Goal: Use online tool/utility

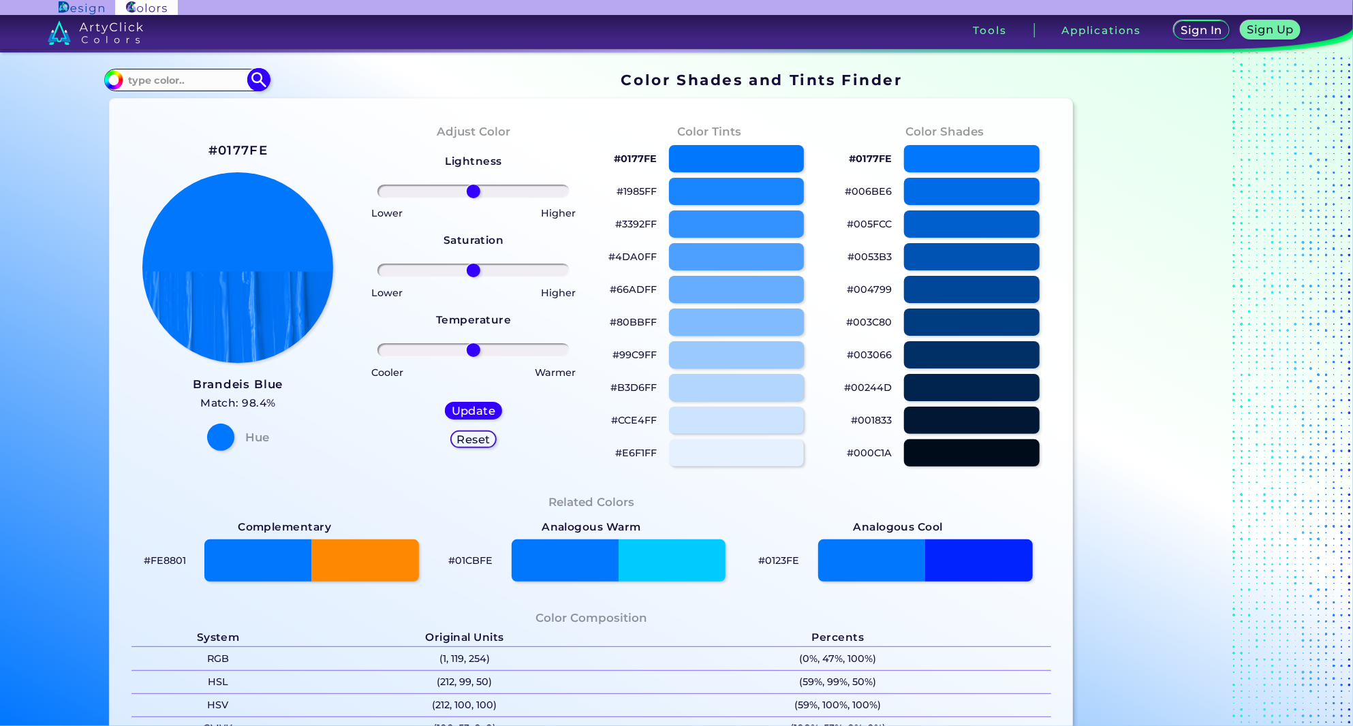
click at [136, 69] on div "#0177fe Acadia ◉ Acid Green ◉ Aero Blue ◉ Alabaster ◉ Albescent White ◉ Algae ◉…" at bounding box center [186, 80] width 165 height 22
click at [153, 82] on input at bounding box center [186, 80] width 127 height 18
type input "5d5d5d"
click at [253, 82] on img at bounding box center [259, 80] width 24 height 24
type input "#000000"
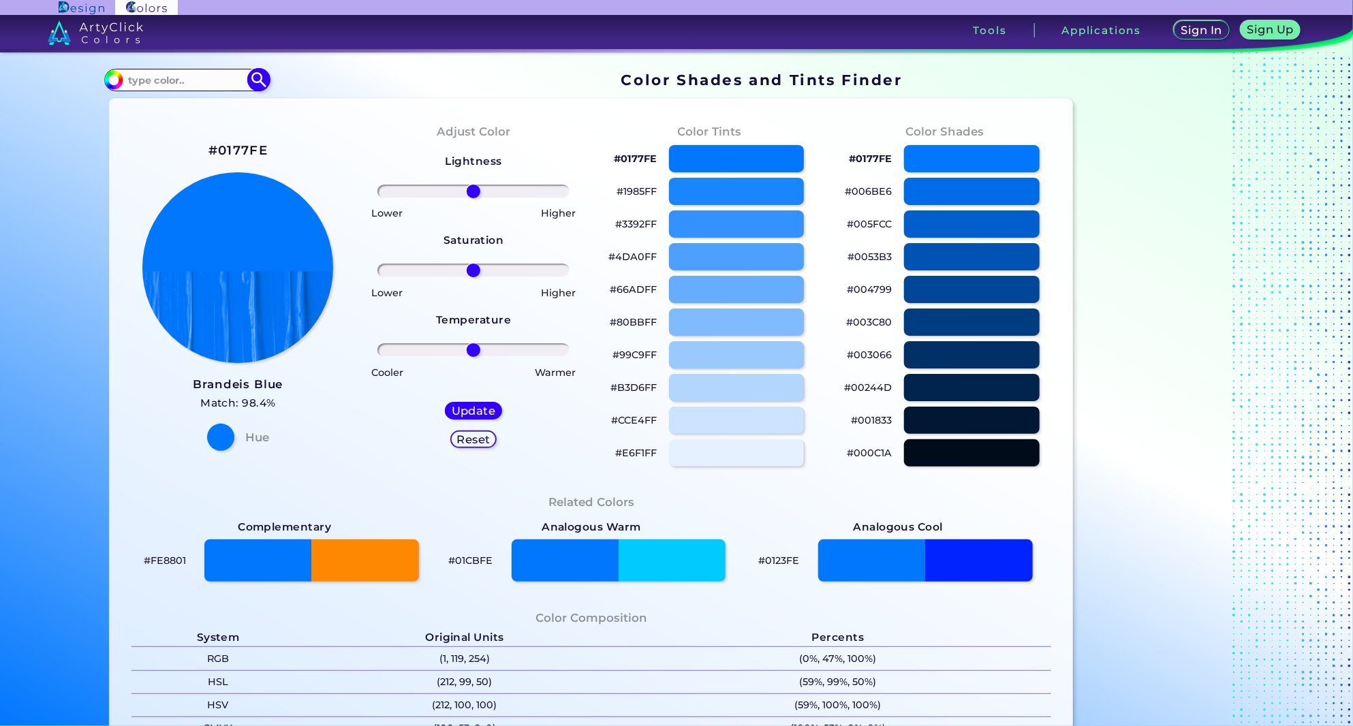
click at [185, 80] on input at bounding box center [186, 80] width 127 height 18
type input "304ef1"
type input "#000000"
